Goal: Information Seeking & Learning: Learn about a topic

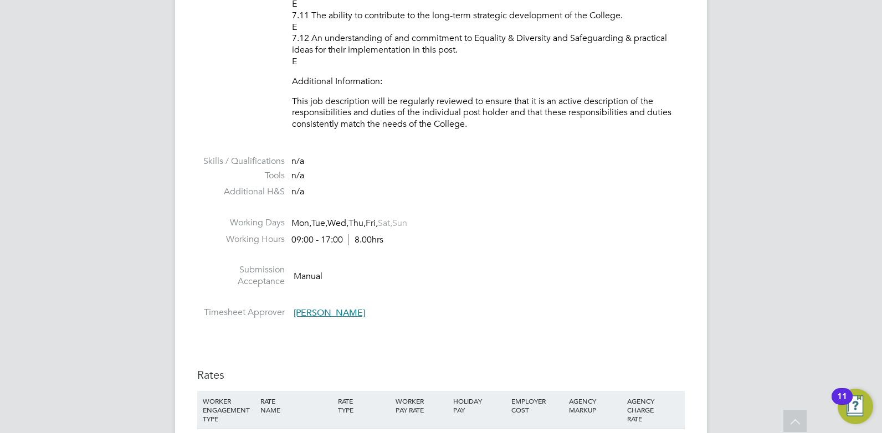
scroll to position [2128, 0]
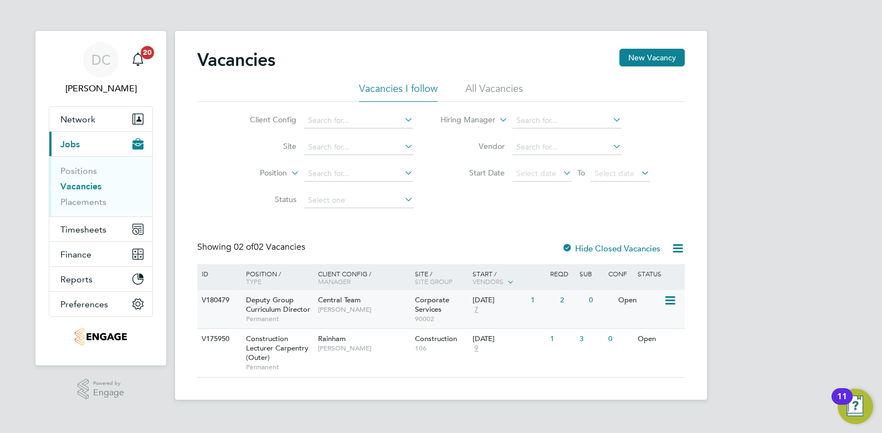
click at [314, 315] on div "Deputy Group Curriculum Director Permanent" at bounding box center [277, 309] width 78 height 38
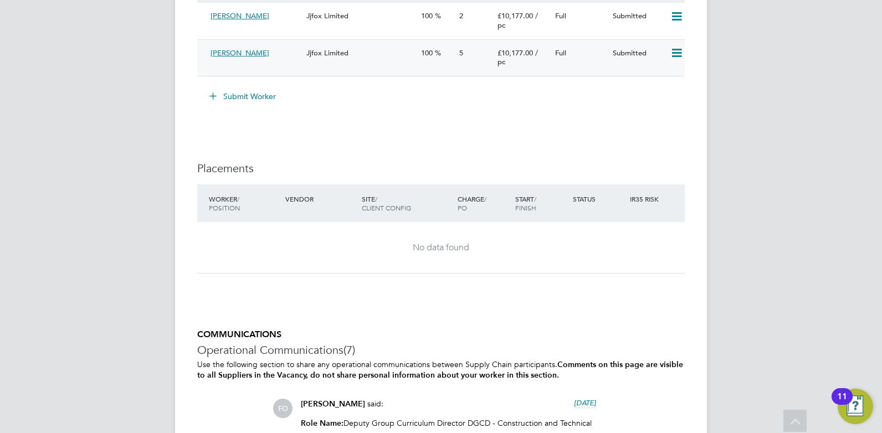
scroll to position [2868, 0]
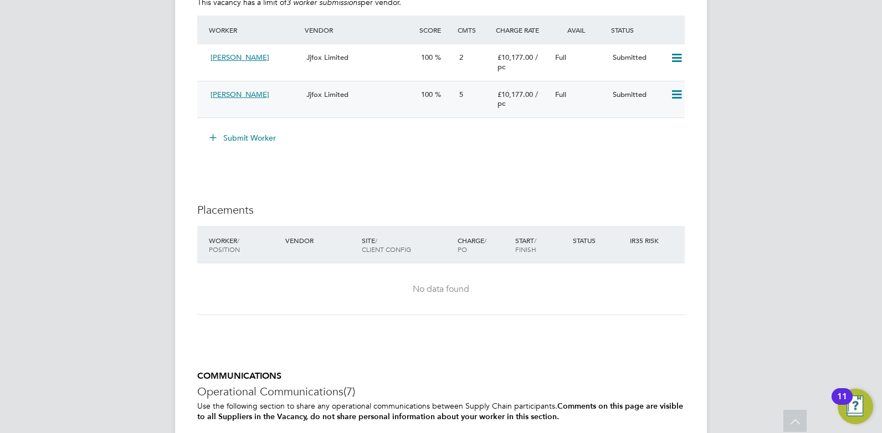
click at [277, 104] on div "[PERSON_NAME]" at bounding box center [254, 95] width 96 height 18
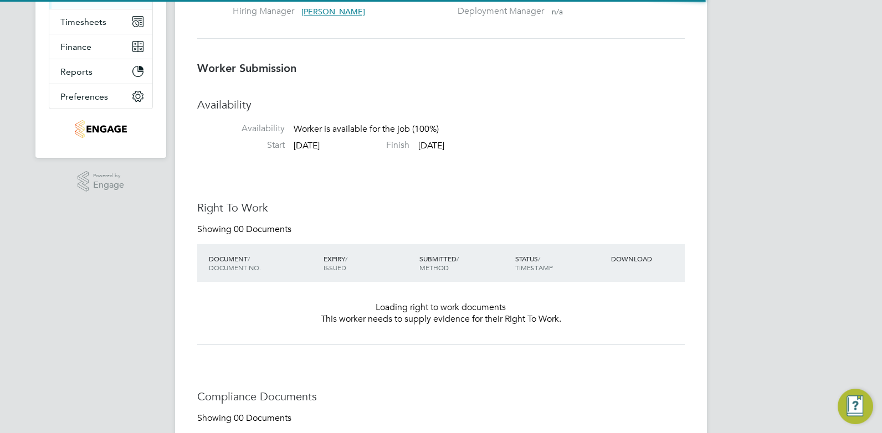
scroll to position [6, 6]
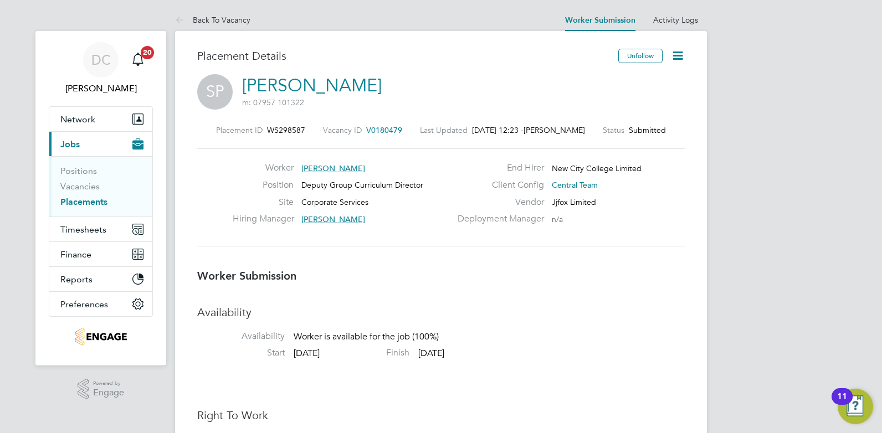
drag, startPoint x: 411, startPoint y: 127, endPoint x: 371, endPoint y: 127, distance: 39.9
click at [371, 127] on div "Placement ID WS298587 Vacancy ID V0180479 Last Updated 15 Sep 2025, 12:23 - Dan…" at bounding box center [441, 130] width 488 height 10
drag, startPoint x: 391, startPoint y: 130, endPoint x: 378, endPoint y: 163, distance: 35.9
click at [382, 163] on div "Worker Simon Parker" at bounding box center [342, 170] width 218 height 17
drag, startPoint x: 362, startPoint y: 130, endPoint x: 407, endPoint y: 130, distance: 44.3
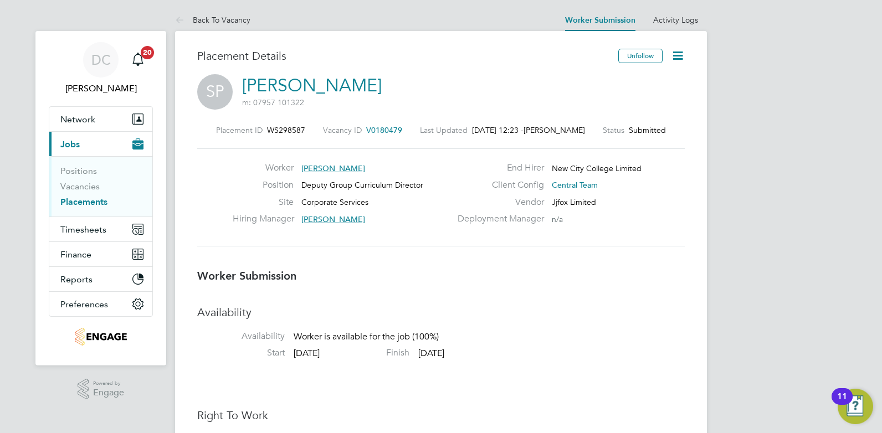
click at [407, 130] on div "Placement ID WS298587 Vacancy ID V0180479 Last Updated 15 Sep 2025, 12:23 - Dan…" at bounding box center [441, 130] width 488 height 10
click at [232, 22] on link "Back To Vacancy" at bounding box center [212, 20] width 75 height 10
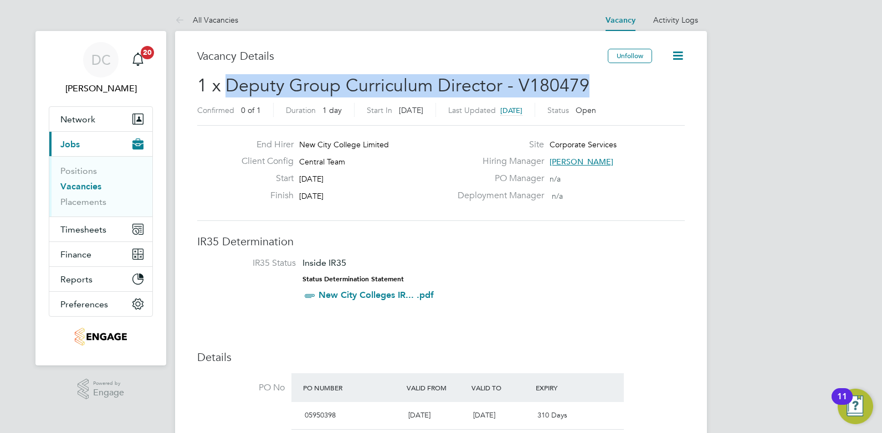
drag, startPoint x: 584, startPoint y: 83, endPoint x: 229, endPoint y: 88, distance: 354.7
click at [229, 88] on span "1 x Deputy Group Curriculum Director - V180479" at bounding box center [393, 86] width 392 height 22
drag, startPoint x: 229, startPoint y: 88, endPoint x: 236, endPoint y: 85, distance: 6.7
copy span "Deputy Group Curriculum Director - V180479"
click at [203, 20] on link "All Vacancies" at bounding box center [206, 20] width 63 height 10
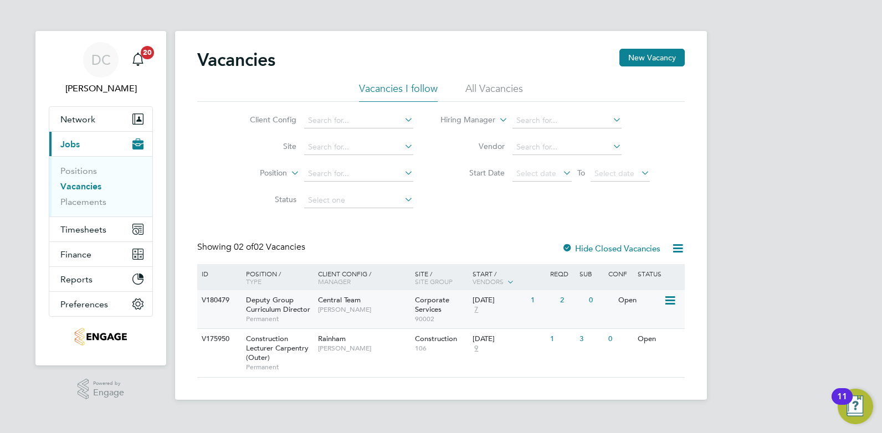
click at [366, 318] on div "Central Team Stephen Brayshaw" at bounding box center [363, 304] width 97 height 29
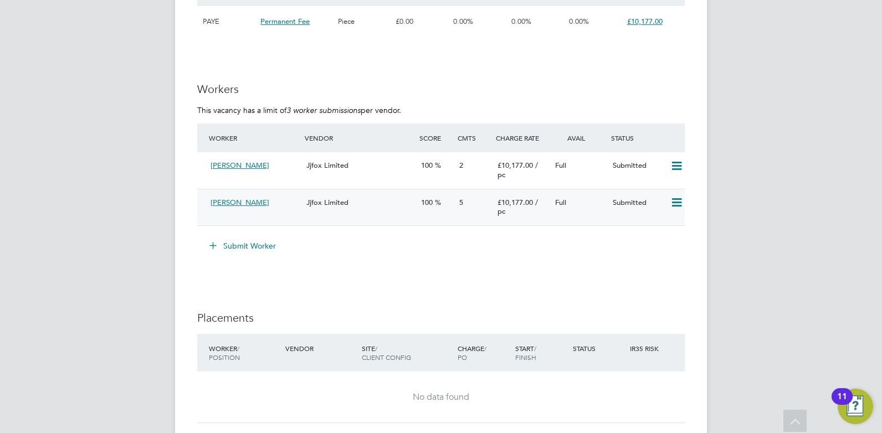
scroll to position [2746, 0]
